Goal: Task Accomplishment & Management: Use online tool/utility

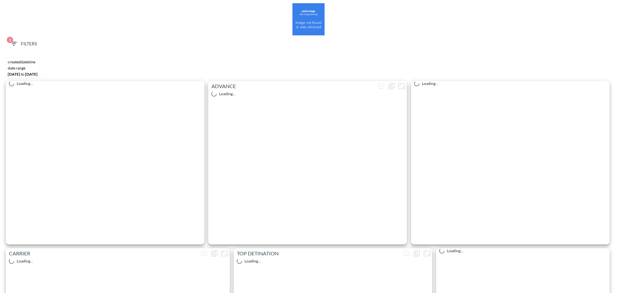
click at [24, 44] on span "1 Filters" at bounding box center [23, 44] width 27 height 8
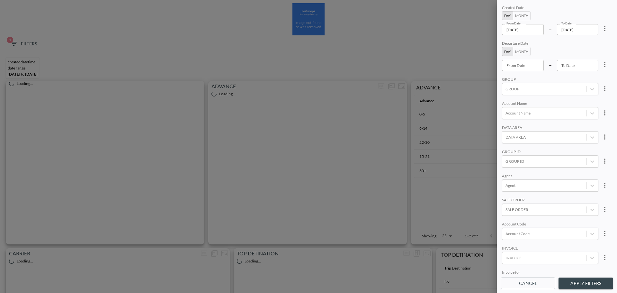
click at [538, 29] on input "[DATE]" at bounding box center [523, 29] width 42 height 11
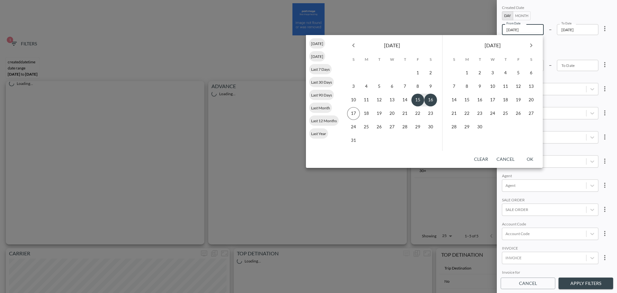
click at [356, 41] on icon "Previous month" at bounding box center [353, 45] width 8 height 8
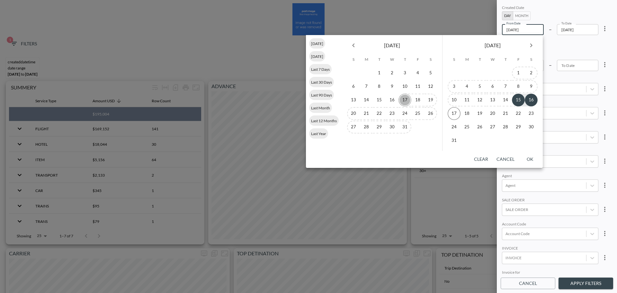
click at [403, 100] on button "17" at bounding box center [404, 99] width 13 height 13
type input "2025-07-17"
click at [419, 99] on button "18" at bounding box center [417, 99] width 13 height 13
type input "2025-07-18"
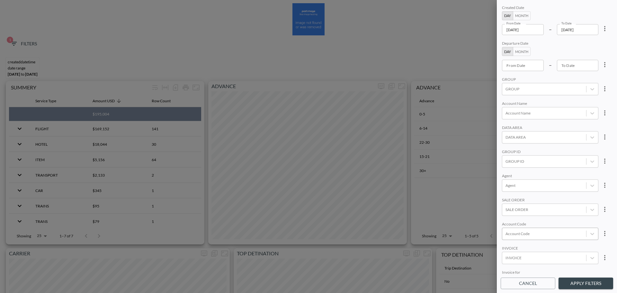
click at [539, 235] on div at bounding box center [543, 233] width 77 height 6
drag, startPoint x: 511, startPoint y: 215, endPoint x: 548, endPoint y: 200, distance: 40.4
click at [5, 292] on input "RSKF" at bounding box center [3, 298] width 4 height 4
type input "RSKF"
click at [552, 199] on div "SALE ORDER" at bounding box center [550, 200] width 96 height 6
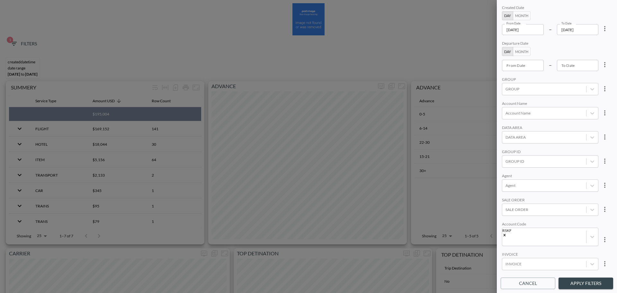
click at [578, 279] on button "Apply Filters" at bounding box center [585, 283] width 55 height 12
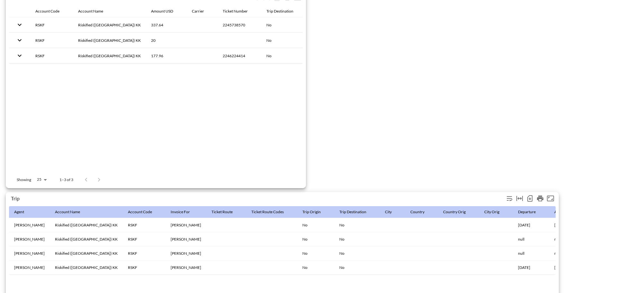
scroll to position [995, 0]
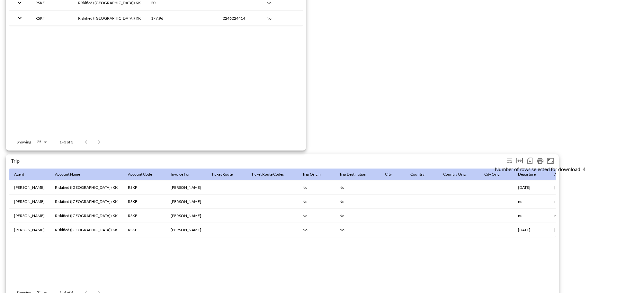
click at [530, 162] on icon "Number of rows selected for download: 4" at bounding box center [530, 161] width 8 height 8
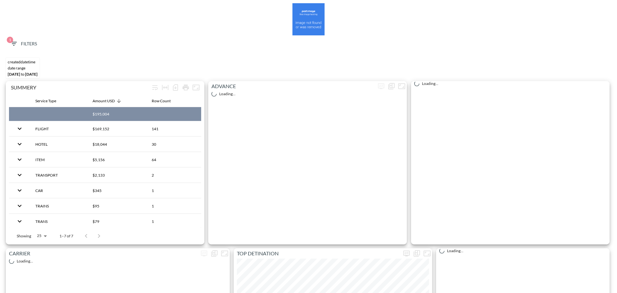
click at [30, 44] on span "1 Filters" at bounding box center [23, 44] width 27 height 8
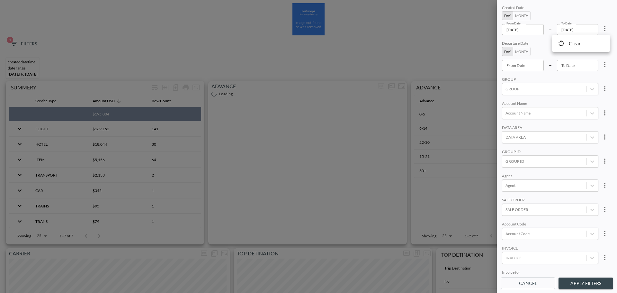
click at [586, 44] on ul "Clear" at bounding box center [581, 43] width 58 height 17
click at [576, 45] on span "Clear" at bounding box center [573, 43] width 16 height 8
type input "YYYY-MM-DD"
click at [527, 30] on input "YYYY-MM-DD" at bounding box center [523, 29] width 42 height 11
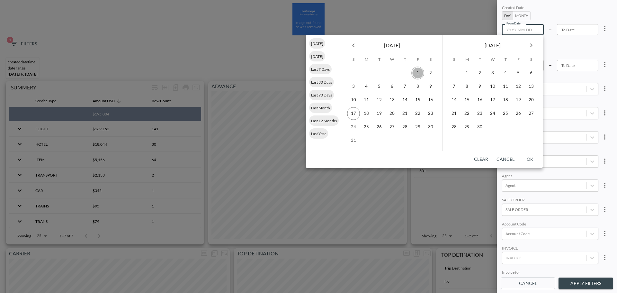
click at [417, 74] on button "1" at bounding box center [417, 72] width 13 height 13
type input "[DATE]"
type input "YYYY-MM-DD"
click at [417, 103] on button "15" at bounding box center [417, 99] width 13 height 13
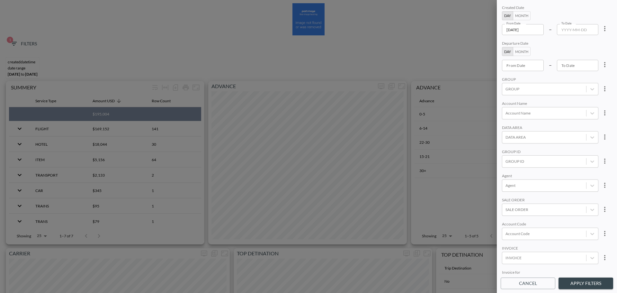
type input "[DATE]"
click at [535, 164] on div "GROUP ID" at bounding box center [544, 161] width 84 height 9
click at [506, 108] on input "CHEQ" at bounding box center [506, 107] width 13 height 13
type input "CHE"
click at [551, 76] on div "Created Date Day Month From Date 2025-08-01 From Date – To Date 2025-08-15 To D…" at bounding box center [556, 139] width 112 height 270
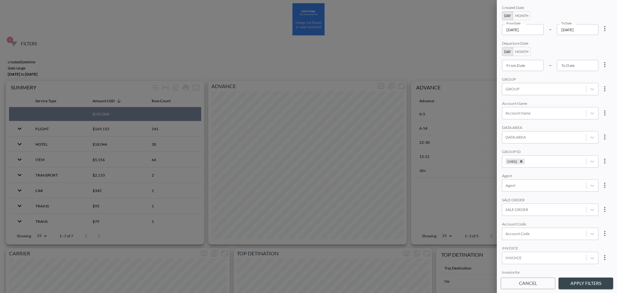
click at [586, 279] on button "Apply Filters" at bounding box center [585, 283] width 55 height 12
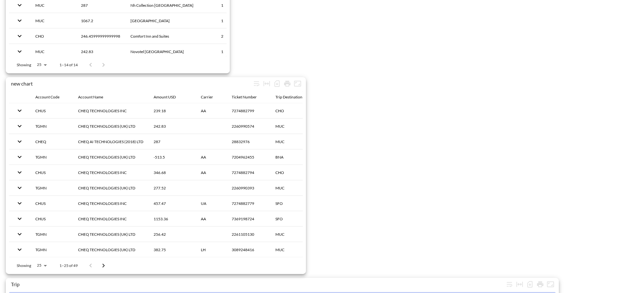
scroll to position [963, 0]
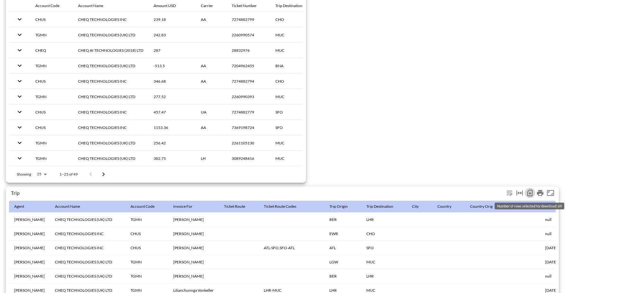
click at [529, 194] on icon "Number of rows selected for download: 69" at bounding box center [530, 193] width 8 height 8
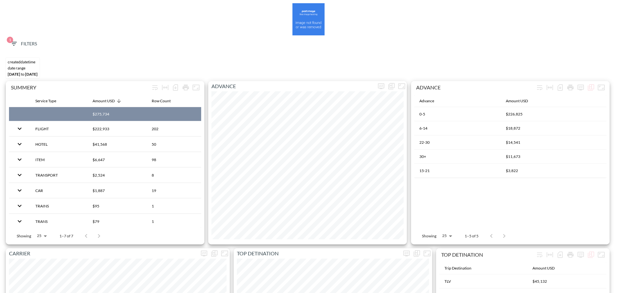
click at [5, 48] on div "1 Filters" at bounding box center [308, 45] width 610 height 20
click at [15, 44] on icon "button" at bounding box center [14, 44] width 8 height 8
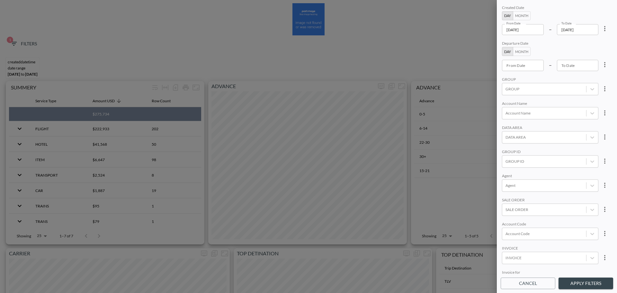
click at [602, 27] on icon "more" at bounding box center [604, 29] width 8 height 8
click at [590, 39] on li "Clear" at bounding box center [581, 44] width 58 height 12
click at [526, 30] on div at bounding box center [308, 146] width 617 height 293
click at [526, 30] on input "From Date" at bounding box center [523, 29] width 42 height 11
type input "YYYY-MM-DD"
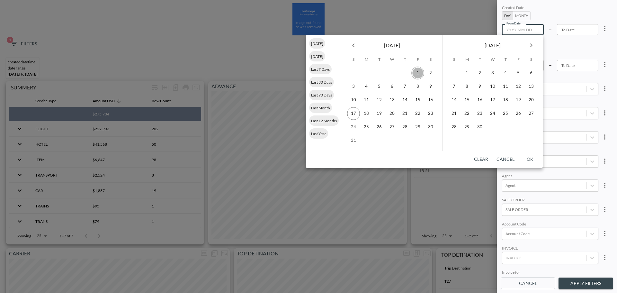
click at [416, 72] on button "1" at bounding box center [417, 72] width 13 height 13
type input "[DATE]"
click at [418, 101] on button "15" at bounding box center [417, 99] width 13 height 13
type input "[DATE]"
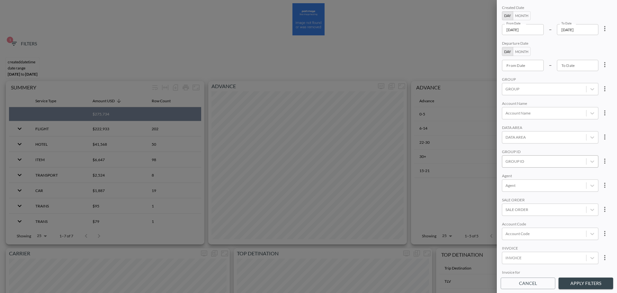
click at [522, 158] on div at bounding box center [543, 161] width 77 height 6
click at [504, 137] on input "YOPO" at bounding box center [506, 139] width 13 height 13
type input "YOPO"
click at [560, 125] on div "DATA AREA" at bounding box center [550, 128] width 96 height 6
click at [591, 278] on button "Apply Filters" at bounding box center [585, 283] width 55 height 12
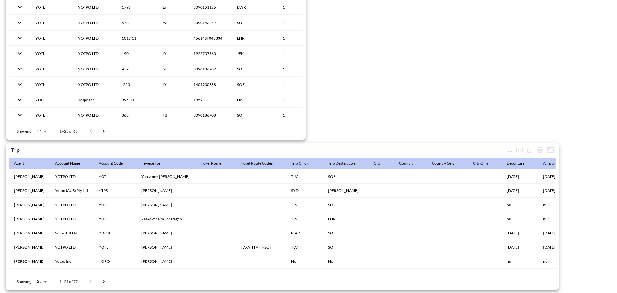
scroll to position [1010, 0]
click at [531, 149] on icon "Number of rows selected for download: 77" at bounding box center [529, 149] width 5 height 6
